Goal: Task Accomplishment & Management: Manage account settings

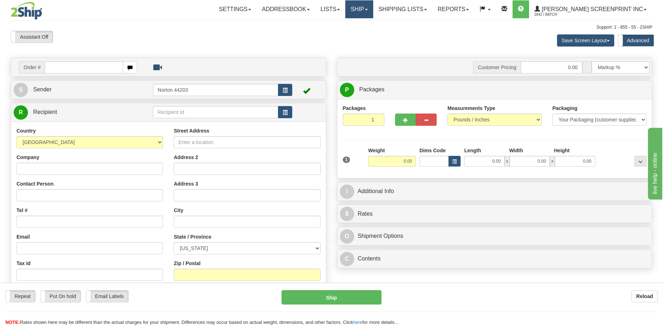
click at [373, 11] on link "Ship" at bounding box center [359, 9] width 28 height 18
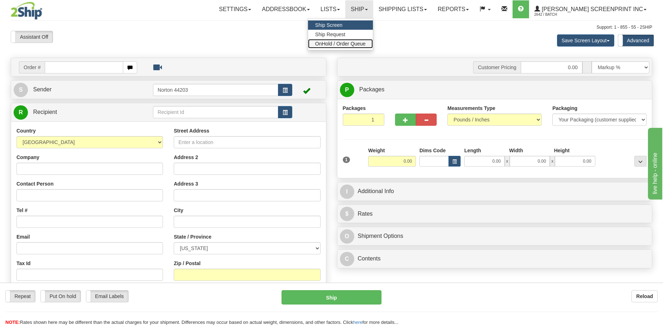
click at [373, 40] on link "OnHold / Order Queue" at bounding box center [340, 43] width 65 height 9
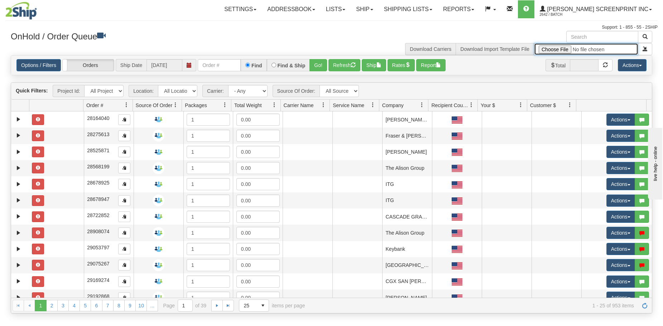
click at [566, 50] on input "file" at bounding box center [586, 49] width 104 height 12
type input "C:\fakepath\P27 GULF 2509-020 PAY FOR 2SHIP.xlsx"
click at [645, 49] on span "submit" at bounding box center [644, 48] width 5 height 5
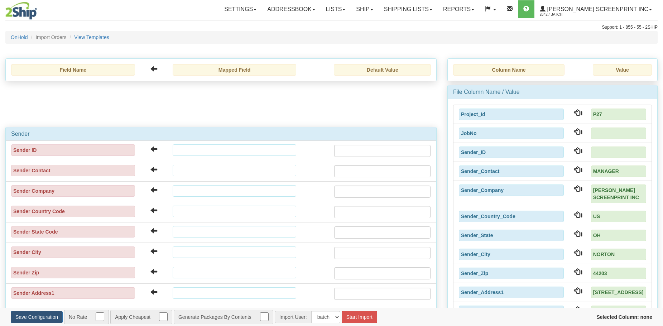
type input "2025/10/07"
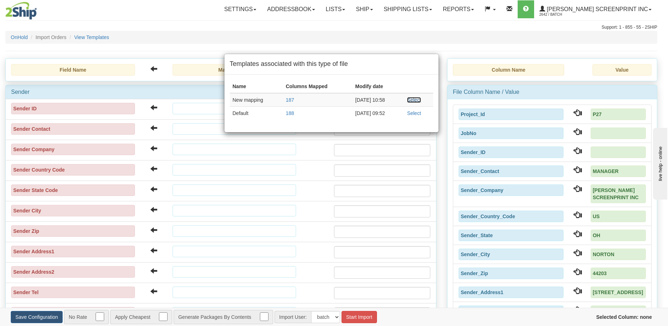
drag, startPoint x: 410, startPoint y: 101, endPoint x: 415, endPoint y: 195, distance: 94.3
click at [410, 101] on link "Select" at bounding box center [414, 100] width 14 height 6
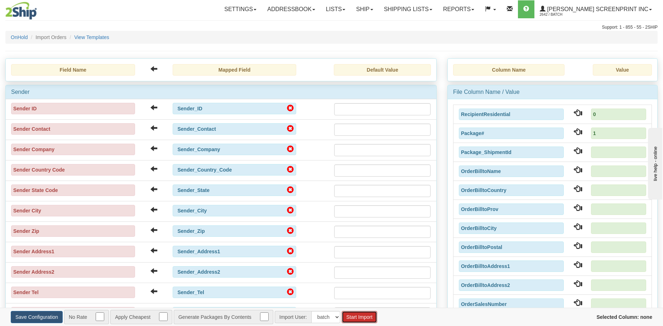
click at [353, 315] on button "Start Import" at bounding box center [358, 317] width 35 height 12
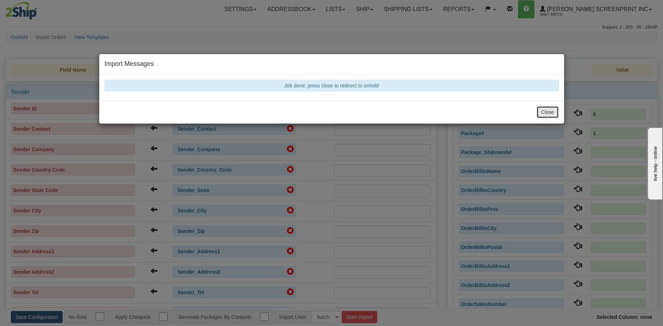
click at [542, 117] on button "Close" at bounding box center [547, 112] width 22 height 12
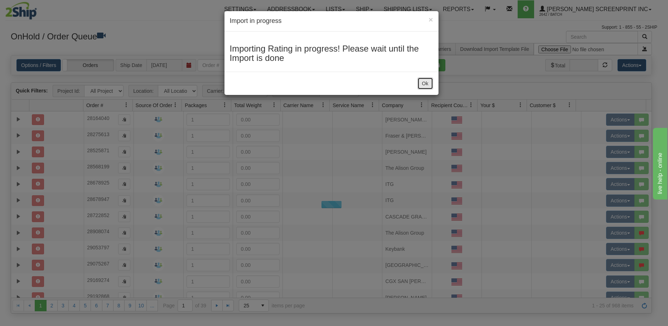
click at [428, 84] on button "Ok" at bounding box center [425, 83] width 16 height 12
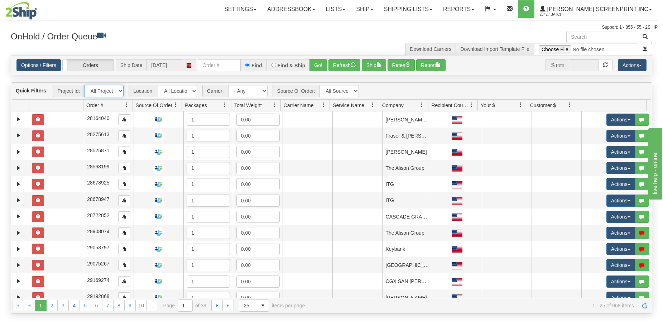
click at [119, 93] on select "All Projects Imagine MP1 MP2 MP3 MP4 MP5 MP6 MP7 MP8 MP9 P1 P10 P100 P101 P102 …" at bounding box center [103, 91] width 39 height 12
select select "P27"
click at [84, 85] on select "All Projects Imagine MP1 MP2 MP3 MP4 MP5 MP6 MP7 MP8 MP9 P1 P10 P100 P101 P102 …" at bounding box center [103, 91] width 39 height 12
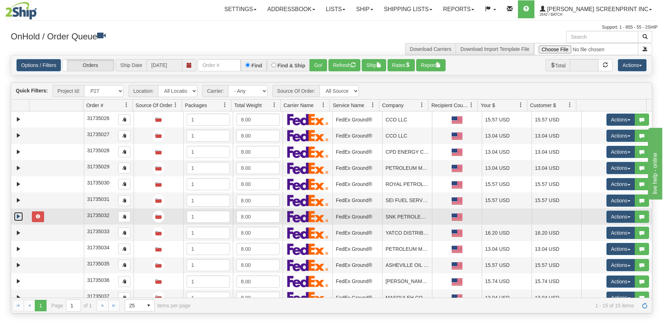
click at [19, 219] on link "Expand" at bounding box center [18, 216] width 9 height 9
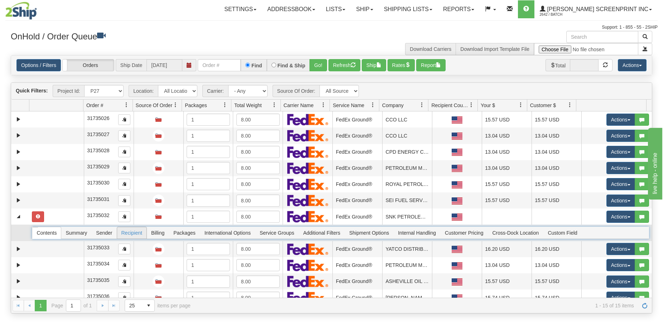
click at [130, 236] on span "Recipient" at bounding box center [131, 232] width 29 height 11
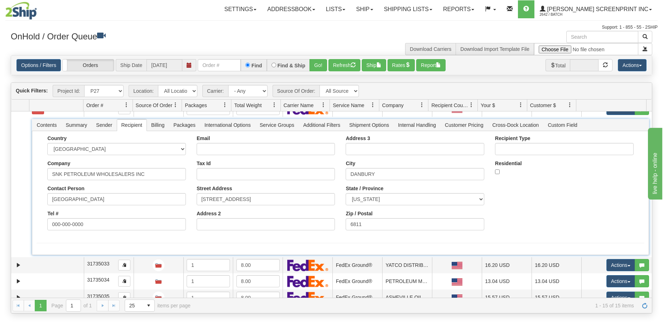
scroll to position [107, 0]
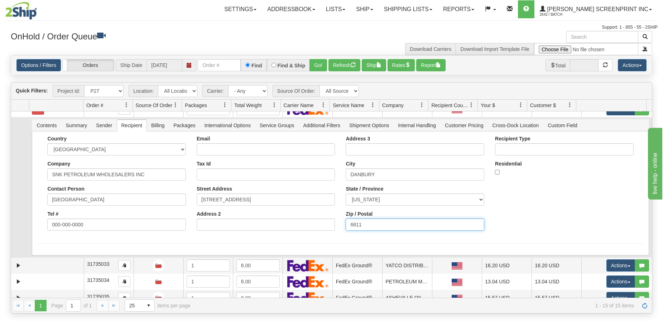
click at [347, 225] on input "6811" at bounding box center [414, 224] width 139 height 12
type input "06811"
click at [0, 0] on button "Save" at bounding box center [0, 0] width 0 height 0
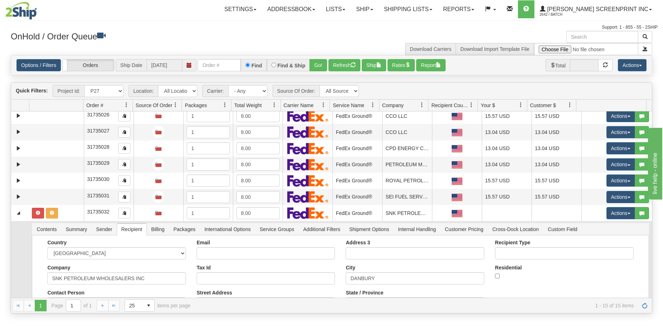
scroll to position [0, 0]
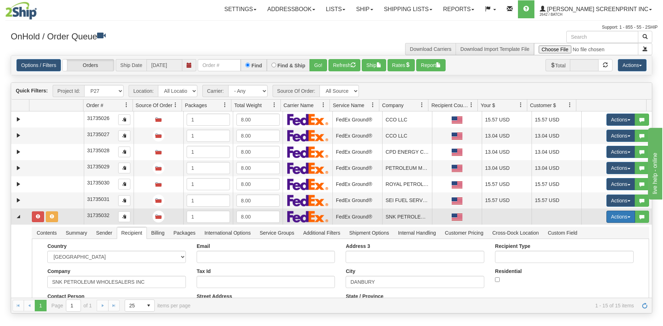
click at [611, 215] on button "Actions" at bounding box center [620, 216] width 29 height 12
click at [595, 246] on span "Rate All Services" at bounding box center [605, 249] width 43 height 6
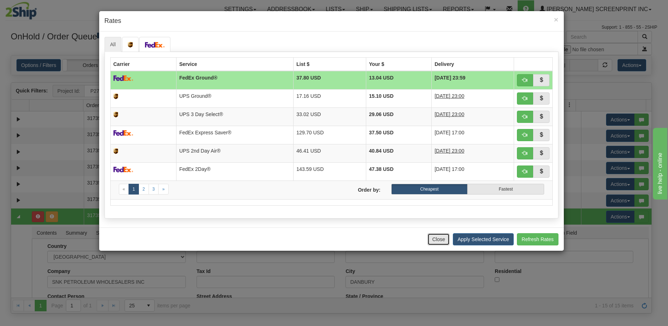
click at [436, 241] on button "Close" at bounding box center [438, 239] width 22 height 12
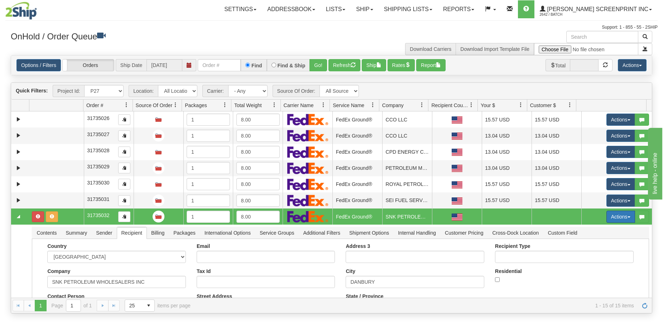
click at [621, 218] on button "Actions" at bounding box center [620, 216] width 29 height 12
click at [605, 238] on span "Refresh Rates" at bounding box center [602, 240] width 37 height 6
click at [18, 220] on link "Collapse" at bounding box center [18, 216] width 9 height 9
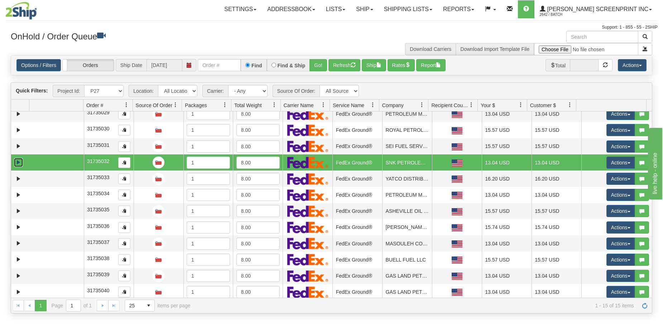
scroll to position [57, 0]
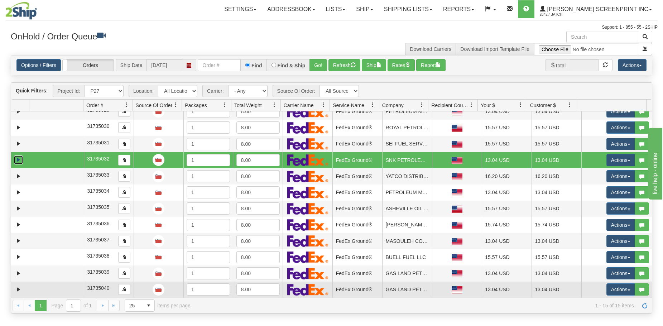
click at [63, 288] on td at bounding box center [56, 289] width 55 height 16
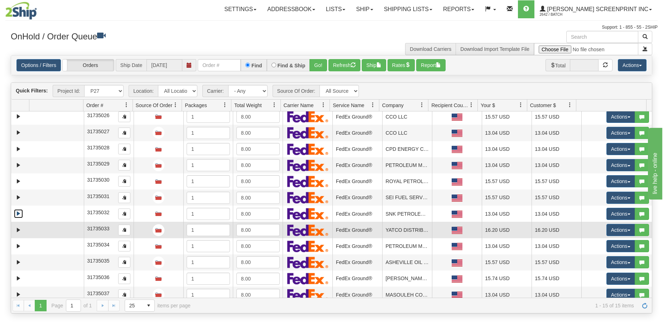
scroll to position [0, 0]
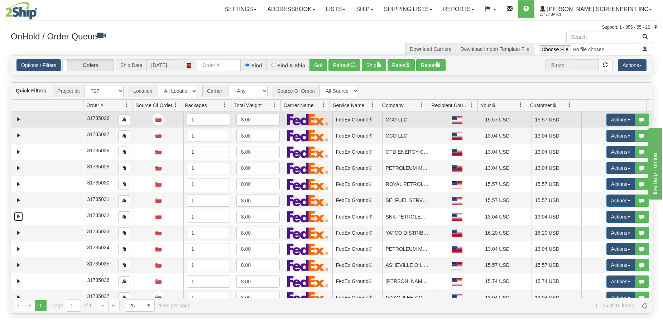
click at [55, 121] on td at bounding box center [56, 119] width 55 height 16
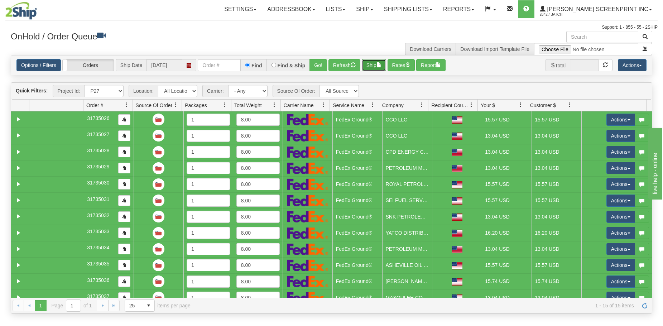
click at [377, 67] on button "Ship" at bounding box center [374, 65] width 24 height 12
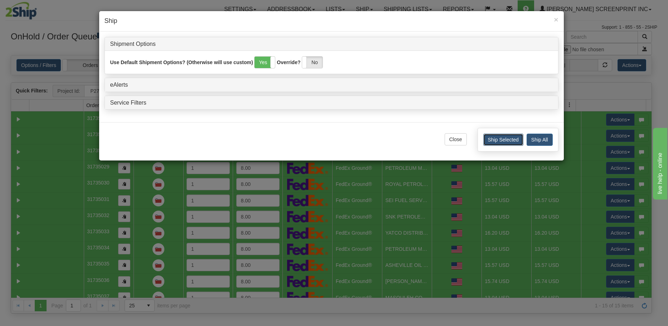
click at [491, 138] on button "Ship Selected" at bounding box center [503, 140] width 40 height 12
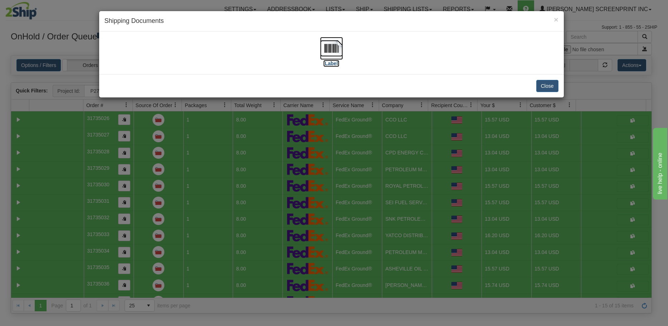
click at [333, 54] on img at bounding box center [331, 48] width 23 height 23
click at [546, 88] on button "Close" at bounding box center [547, 86] width 22 height 12
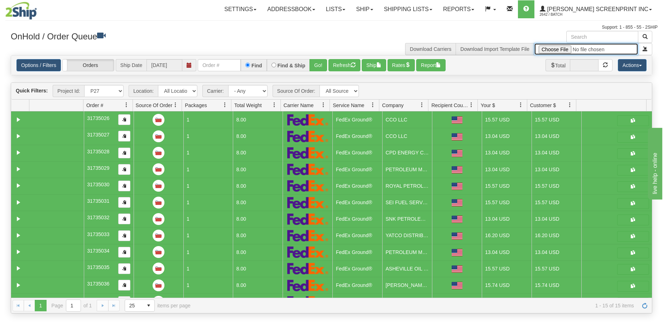
click at [553, 47] on input "file" at bounding box center [586, 49] width 104 height 12
type input "C:\fakepath\P41 GULF 2509-020 PAY FOR 2SHIP.xlsx"
click at [643, 43] on button "submit" at bounding box center [644, 49] width 14 height 12
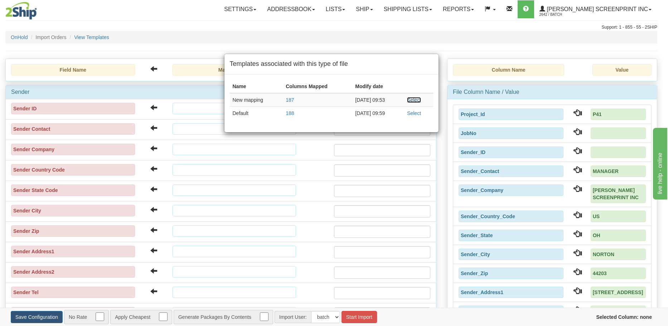
drag, startPoint x: 417, startPoint y: 97, endPoint x: 336, endPoint y: 325, distance: 241.3
click at [417, 97] on link "Select" at bounding box center [414, 100] width 14 height 6
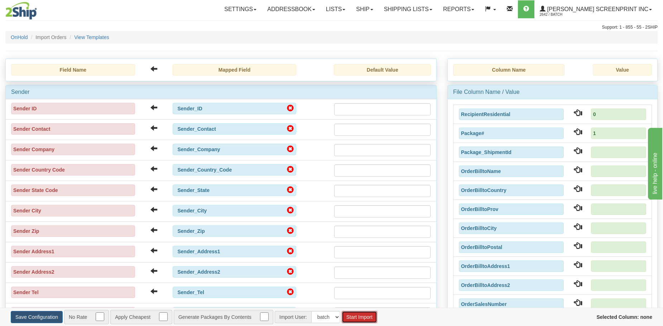
click at [372, 313] on button "Start Import" at bounding box center [358, 317] width 35 height 12
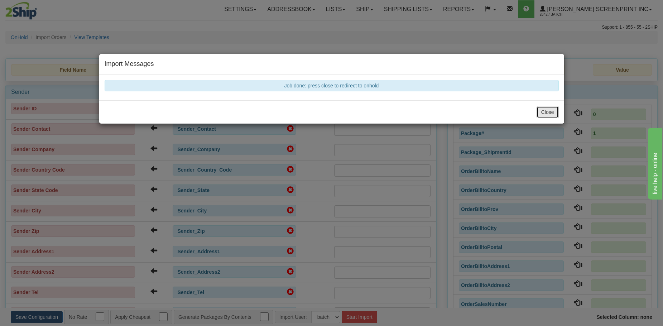
click at [547, 112] on button "Close" at bounding box center [547, 112] width 22 height 12
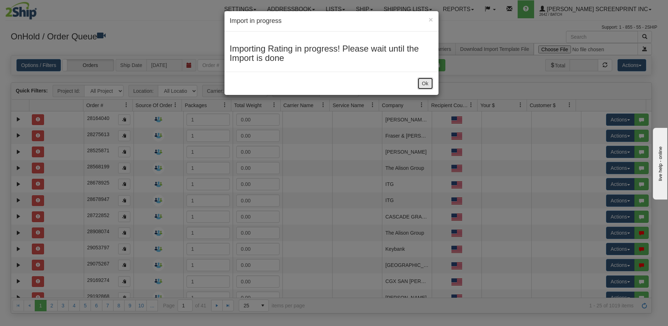
click at [427, 86] on button "Ok" at bounding box center [425, 83] width 16 height 12
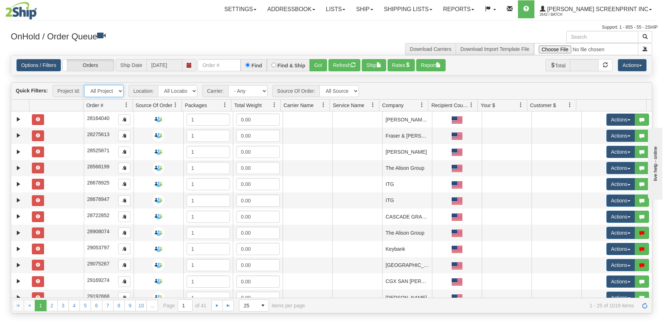
click at [118, 95] on select "All Projects Imagine MP1 MP2 MP3 MP4 MP5 MP6 MP7 MP8 MP9 P1 P10 P100 P101 P102 …" at bounding box center [103, 91] width 39 height 12
select select "P41"
click at [84, 85] on select "All Projects Imagine MP1 MP2 MP3 MP4 MP5 MP6 MP7 MP8 MP9 P1 P10 P100 P101 P102 …" at bounding box center [103, 91] width 39 height 12
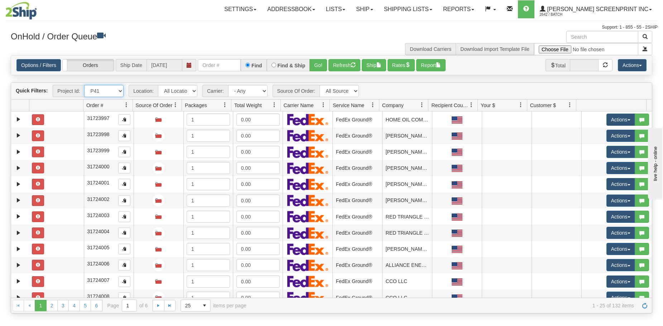
click at [120, 89] on select "All Projects Imagine MP1 MP2 MP3 MP4 MP5 MP6 MP7 MP8 MP9 P1 P10 P100 P101 P102 …" at bounding box center [103, 91] width 39 height 12
click at [84, 85] on select "All Projects Imagine MP1 MP2 MP3 MP4 MP5 MP6 MP7 MP8 MP9 P1 P10 P100 P101 P102 …" at bounding box center [103, 91] width 39 height 12
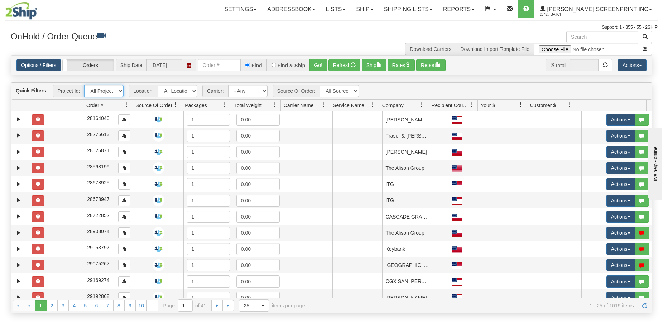
click at [120, 91] on select "All Projects Imagine MP1 MP2 MP3 MP4 MP5 MP6 MP7 MP8 MP9 P1 P10 P100 P101 P102 …" at bounding box center [103, 91] width 39 height 12
select select "P41"
click at [84, 85] on select "All Projects Imagine MP1 MP2 MP3 MP4 MP5 MP6 MP7 MP8 MP9 P1 P10 P100 P101 P102 …" at bounding box center [103, 91] width 39 height 12
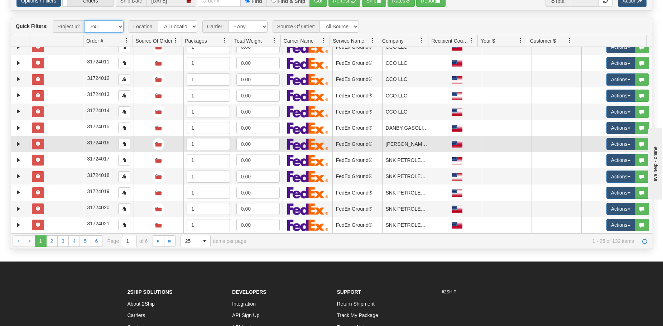
scroll to position [112, 0]
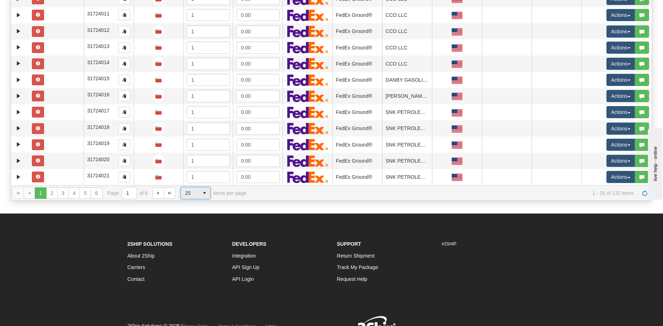
click at [206, 192] on span "select" at bounding box center [204, 192] width 11 height 11
click at [194, 232] on li "100" at bounding box center [194, 234] width 29 height 10
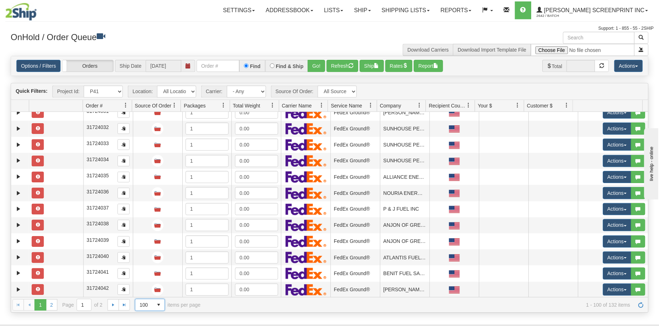
scroll to position [501, 0]
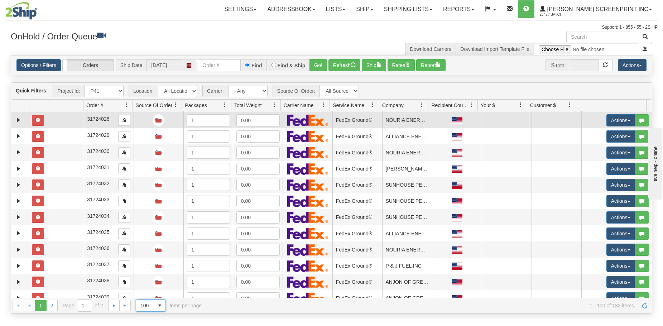
click at [82, 116] on td at bounding box center [56, 120] width 55 height 16
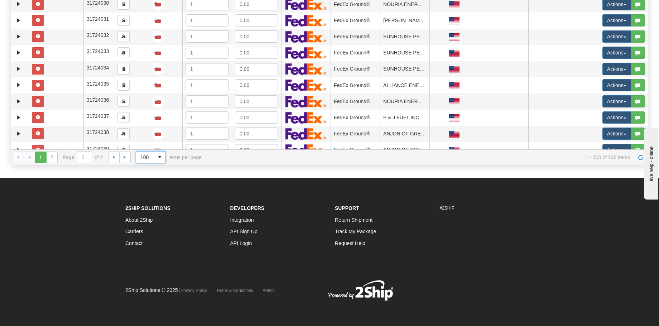
scroll to position [1431, 0]
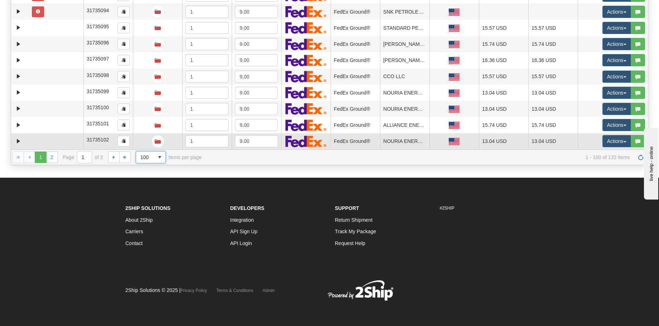
click at [70, 142] on td at bounding box center [56, 141] width 54 height 16
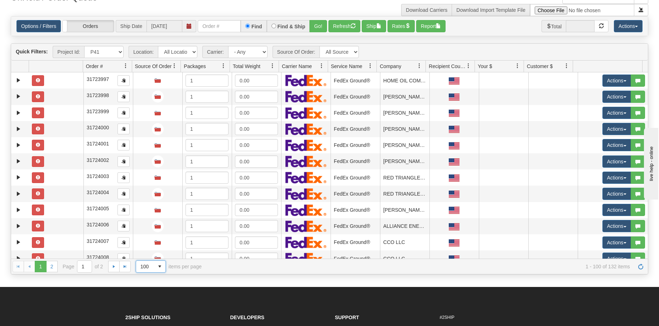
scroll to position [0, 0]
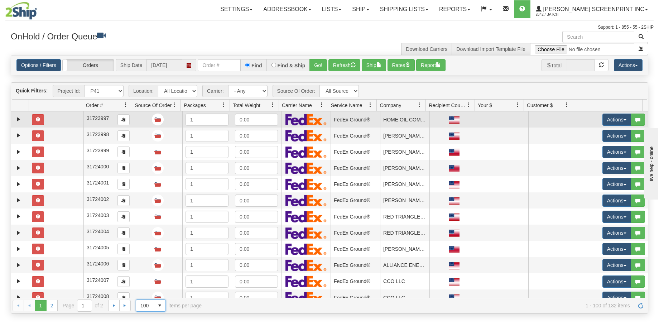
click at [78, 117] on td at bounding box center [56, 119] width 54 height 16
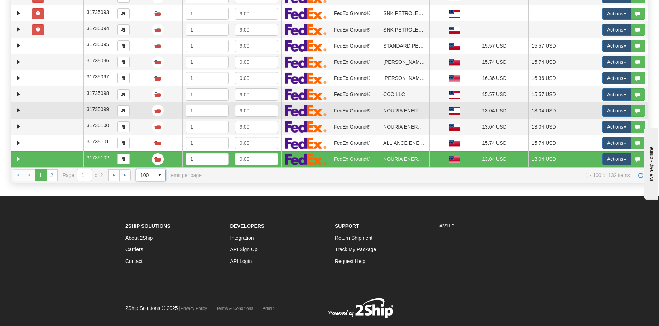
scroll to position [148, 0]
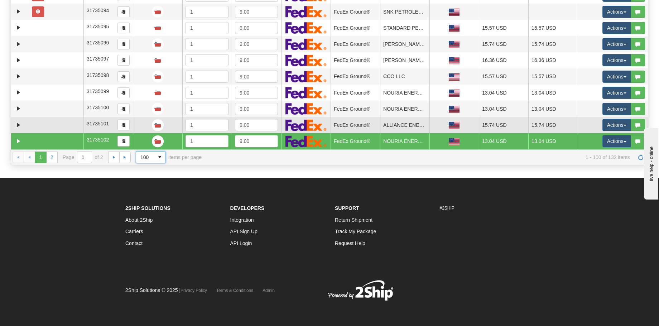
click at [52, 124] on td at bounding box center [56, 125] width 54 height 16
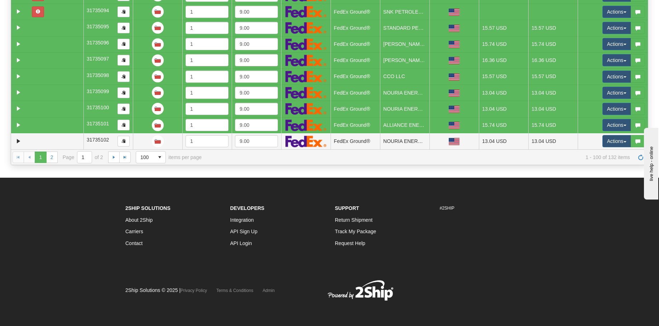
drag, startPoint x: 658, startPoint y: 206, endPoint x: 72, endPoint y: 7, distance: 619.5
click at [653, 119] on body "Toggle navigation Settings Shipping Preferences Fields Preferences" at bounding box center [329, 15] width 659 height 326
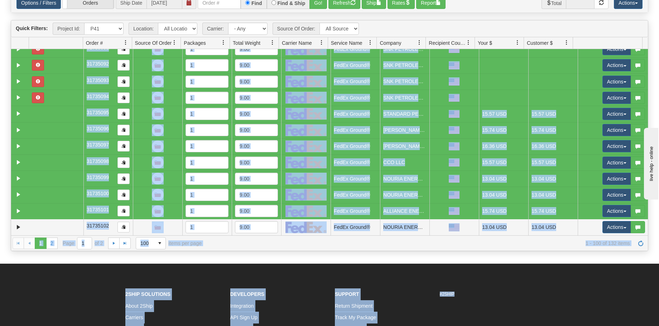
scroll to position [0, 0]
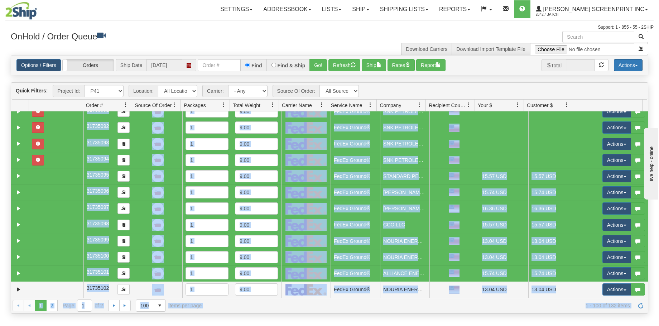
click at [625, 64] on button "Actions" at bounding box center [627, 65] width 29 height 12
click at [610, 123] on link "Delete Selected" at bounding box center [612, 122] width 60 height 9
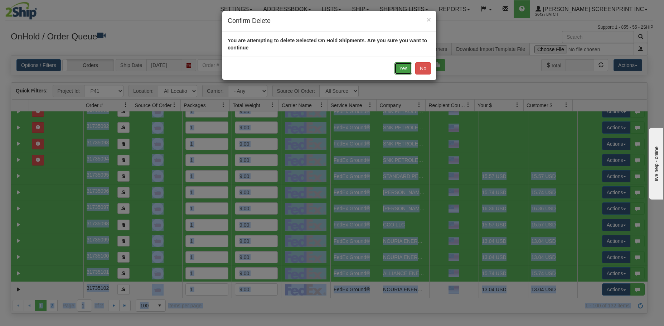
click at [404, 69] on button "Yes" at bounding box center [403, 68] width 18 height 12
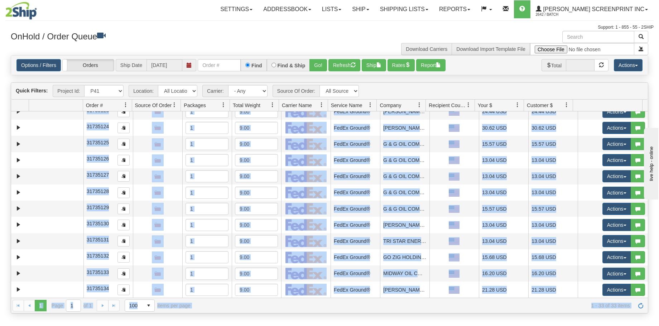
scroll to position [348, 0]
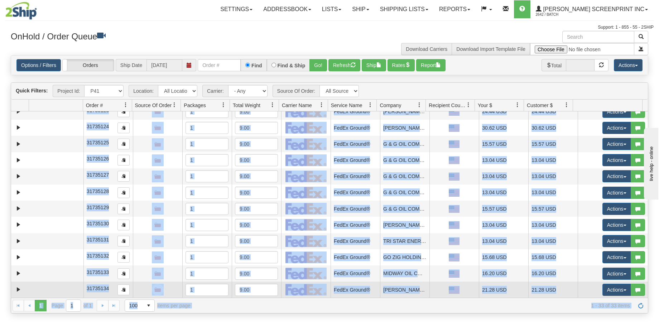
click at [35, 291] on td at bounding box center [56, 289] width 54 height 16
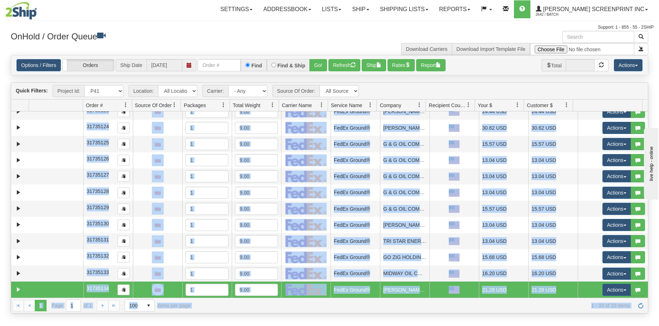
scroll to position [0, 0]
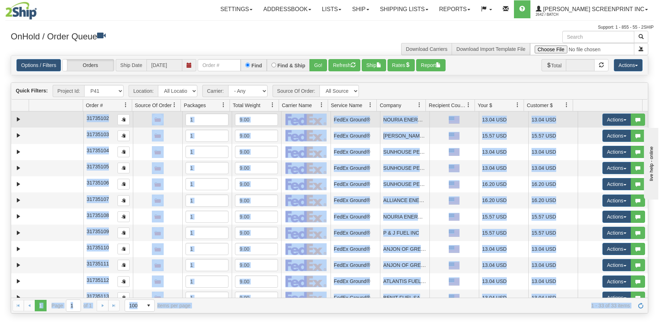
click at [49, 121] on td at bounding box center [56, 119] width 54 height 16
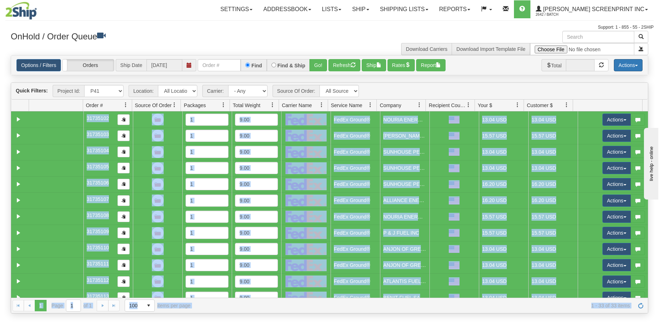
click at [623, 66] on button "Actions" at bounding box center [627, 65] width 29 height 12
click at [603, 124] on link "Delete Selected" at bounding box center [612, 122] width 60 height 9
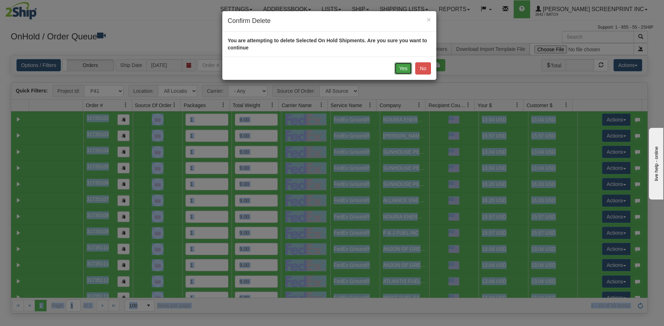
click at [404, 69] on button "Yes" at bounding box center [403, 68] width 18 height 12
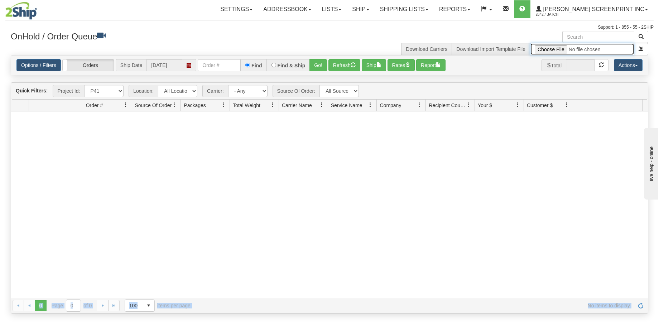
click at [559, 51] on input "file" at bounding box center [582, 49] width 104 height 12
type input "C:\fakepath\P41 GULF 2509-020 PAY FOR 2SHIP.xlsx"
click at [636, 49] on button "submit" at bounding box center [641, 49] width 14 height 12
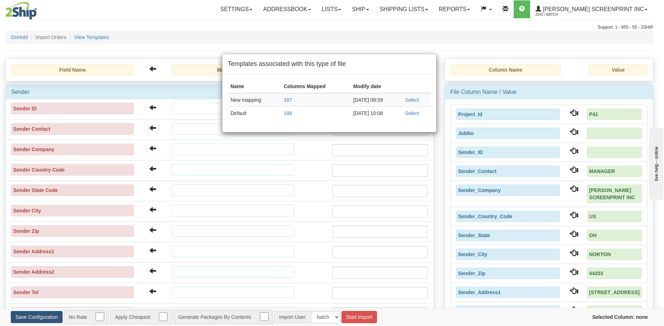
click at [419, 103] on td "Select" at bounding box center [416, 100] width 29 height 14
click at [418, 100] on link "Select" at bounding box center [412, 100] width 14 height 6
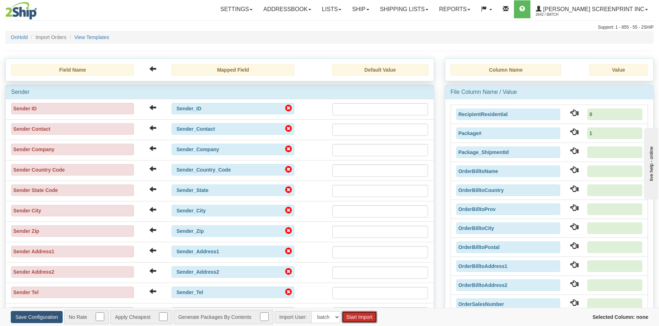
click at [365, 320] on button "Start Import" at bounding box center [358, 317] width 35 height 12
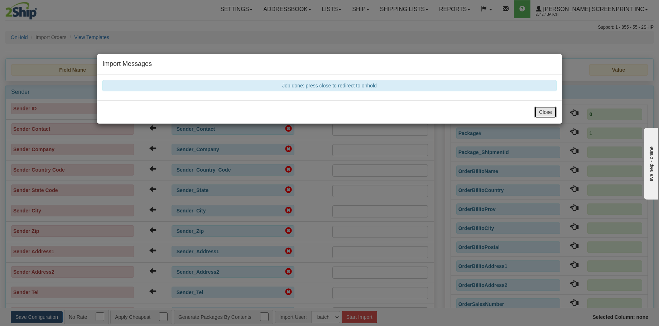
click at [541, 115] on button "Close" at bounding box center [545, 112] width 22 height 12
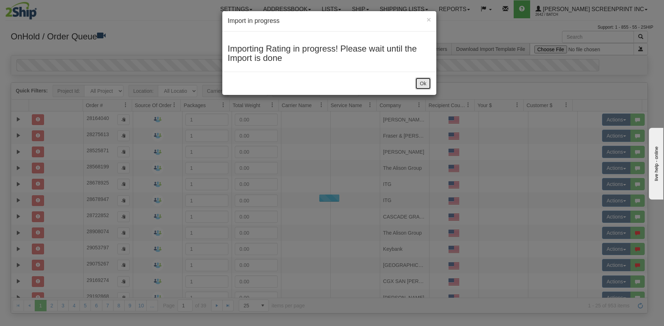
click at [425, 84] on button "Ok" at bounding box center [423, 83] width 16 height 12
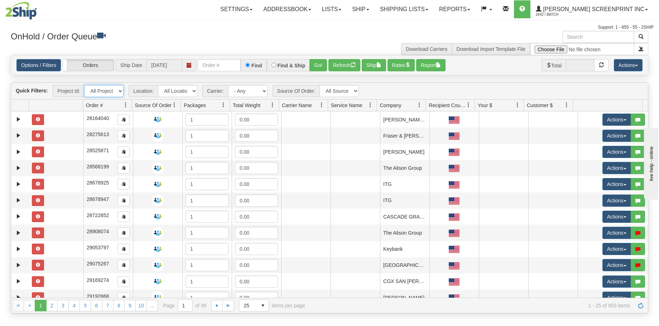
click at [118, 89] on select "All Projects Imagine MP1 MP2 MP3 MP4 MP5 MP6 MP7 MP8 MP9 P1 P10 P100 P101 P102 …" at bounding box center [103, 91] width 39 height 12
select select "P41"
click at [84, 85] on select "All Projects Imagine MP1 MP2 MP3 MP4 MP5 MP6 MP7 MP8 MP9 P1 P10 P100 P101 P102 …" at bounding box center [103, 91] width 39 height 12
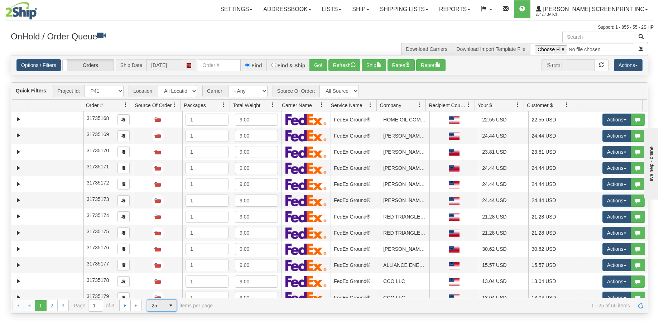
click at [174, 304] on span "select" at bounding box center [170, 305] width 11 height 11
click at [173, 292] on li "100" at bounding box center [161, 294] width 29 height 10
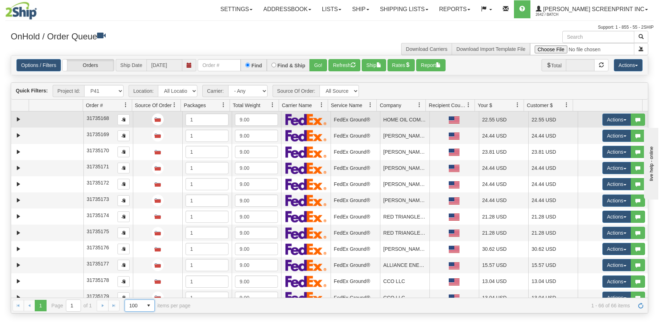
click at [59, 119] on td at bounding box center [56, 119] width 54 height 16
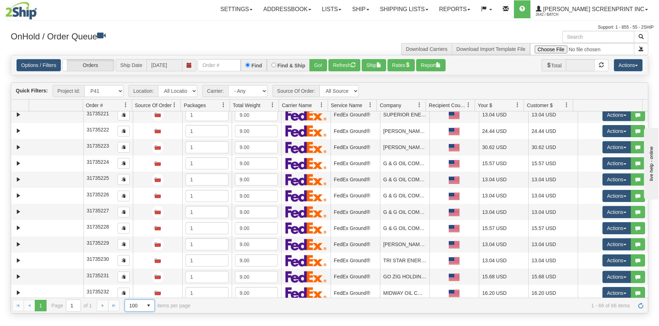
scroll to position [881, 0]
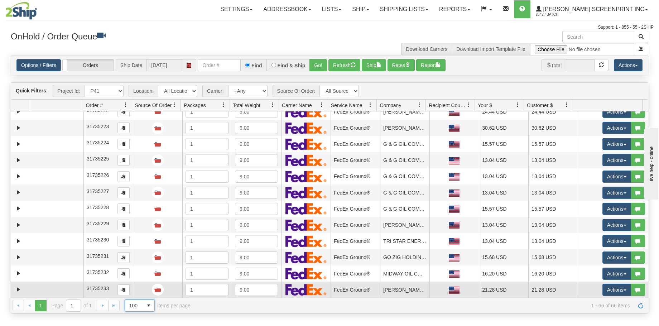
click at [60, 294] on td at bounding box center [56, 289] width 54 height 16
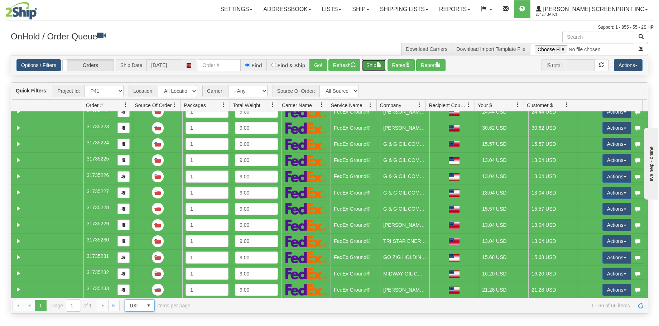
click at [385, 64] on button "Ship" at bounding box center [374, 65] width 24 height 12
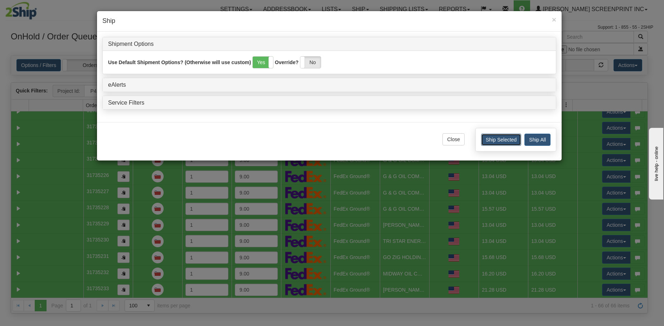
click at [491, 141] on button "Ship Selected" at bounding box center [501, 140] width 40 height 12
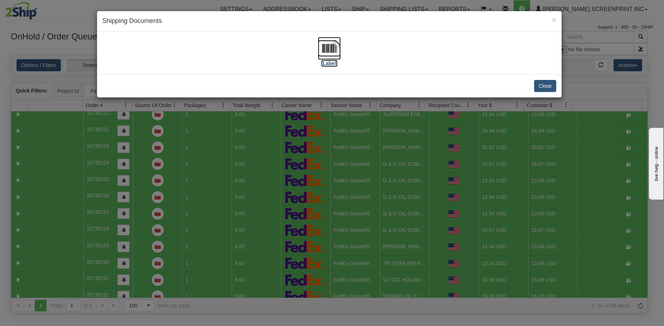
click at [333, 60] on label "[Label]" at bounding box center [329, 63] width 16 height 7
click at [534, 88] on button "Close" at bounding box center [545, 86] width 22 height 12
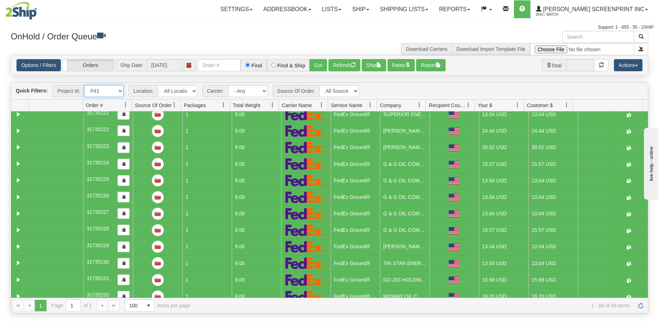
click at [121, 92] on select "All Projects Imagine MP1 MP2 MP3 MP4 MP5 MP6 MP7 MP8 MP9 P1 P10 P100 P101 P102 …" at bounding box center [103, 91] width 39 height 12
click at [84, 85] on select "All Projects Imagine MP1 MP2 MP3 MP4 MP5 MP6 MP7 MP8 MP9 P1 P10 P100 P101 P102 …" at bounding box center [103, 91] width 39 height 12
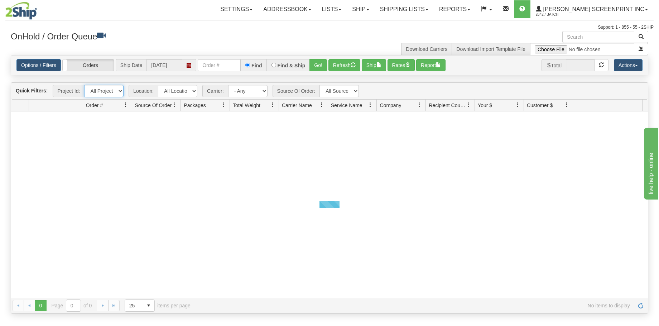
click at [120, 95] on select "All Projects Imagine MP1 MP2 MP3 MP4 MP5 MP6 MP7 MP8 MP9 P1 P10 P100 P101 P102 …" at bounding box center [103, 91] width 39 height 12
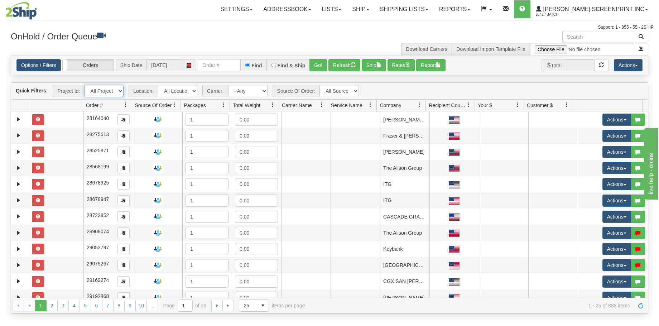
select select "P41"
click at [84, 85] on select "All Projects Imagine MP1 MP2 MP3 MP4 MP5 MP6 MP7 MP8 MP9 P1 P10 P100 P101 P102 …" at bounding box center [103, 91] width 39 height 12
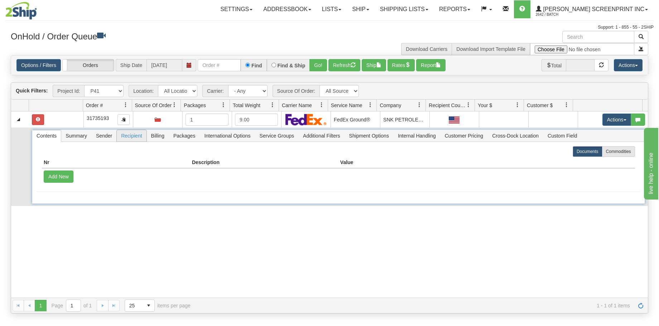
click at [133, 136] on span "Recipient" at bounding box center [131, 135] width 29 height 11
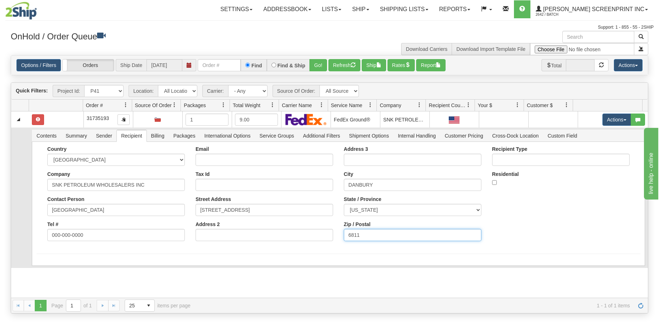
click at [348, 233] on input "6811" at bounding box center [412, 235] width 137 height 12
click at [346, 232] on input "6811" at bounding box center [412, 235] width 137 height 12
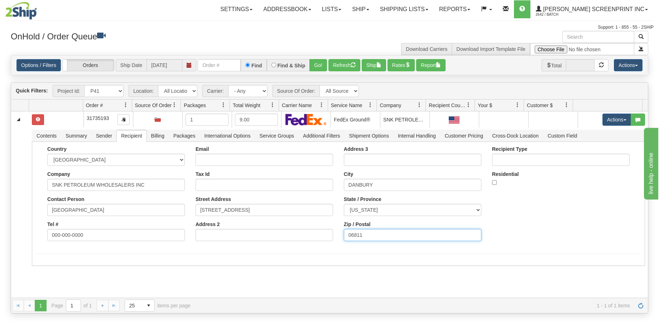
type input "06811"
click at [0, 0] on button "Save" at bounding box center [0, 0] width 0 height 0
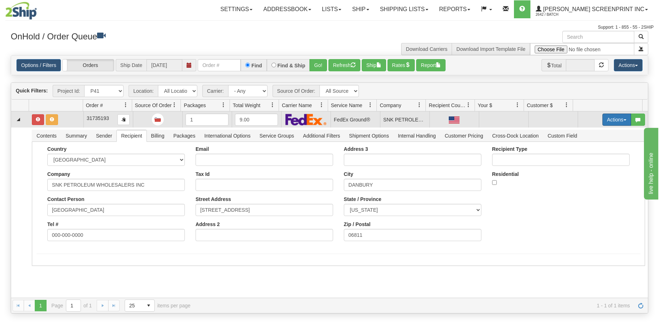
click at [620, 118] on button "Actions" at bounding box center [616, 119] width 29 height 12
click at [616, 139] on link "Refresh Rates" at bounding box center [601, 142] width 57 height 9
click at [53, 117] on td at bounding box center [56, 119] width 54 height 16
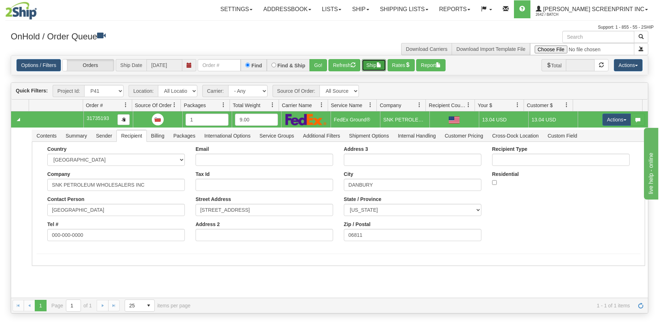
click at [367, 64] on button "Ship" at bounding box center [374, 65] width 24 height 12
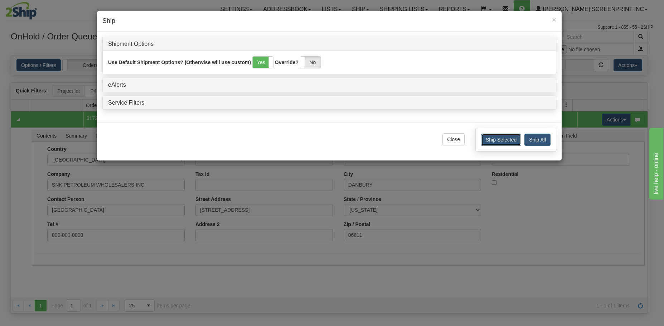
click at [503, 140] on button "Ship Selected" at bounding box center [501, 140] width 40 height 12
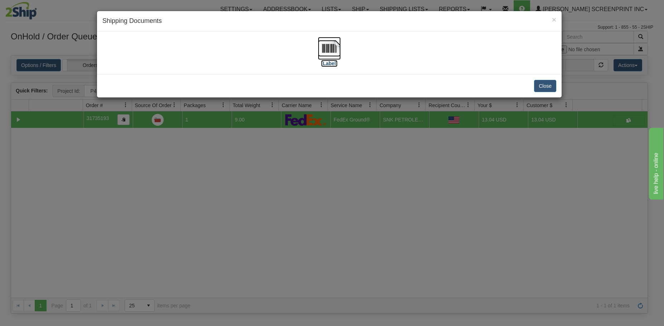
click at [327, 53] on img at bounding box center [329, 48] width 23 height 23
click at [552, 88] on button "Close" at bounding box center [545, 86] width 22 height 12
